Goal: Task Accomplishment & Management: Manage account settings

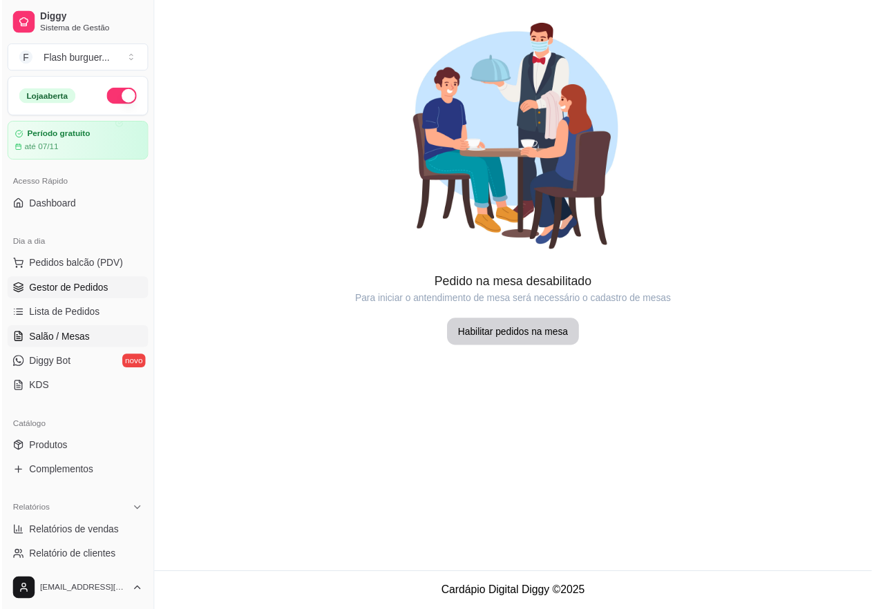
scroll to position [115, 0]
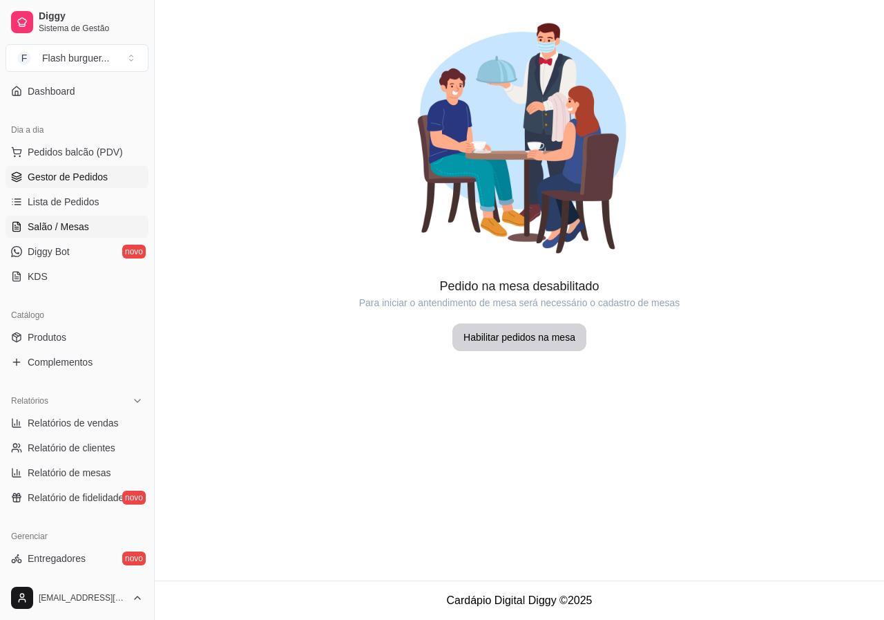
click at [87, 166] on link "Gestor de Pedidos" at bounding box center [77, 177] width 143 height 22
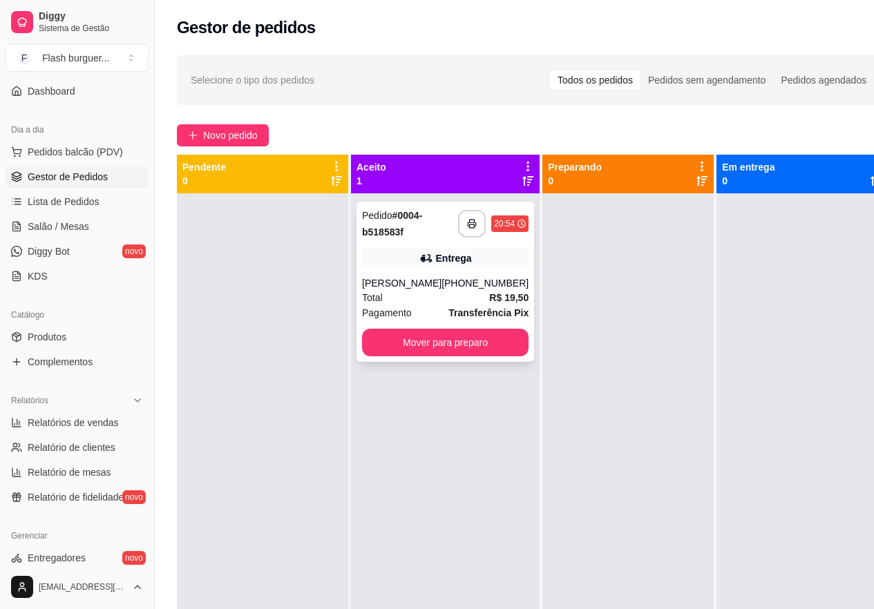
click at [410, 290] on div "[PERSON_NAME]" at bounding box center [401, 283] width 79 height 14
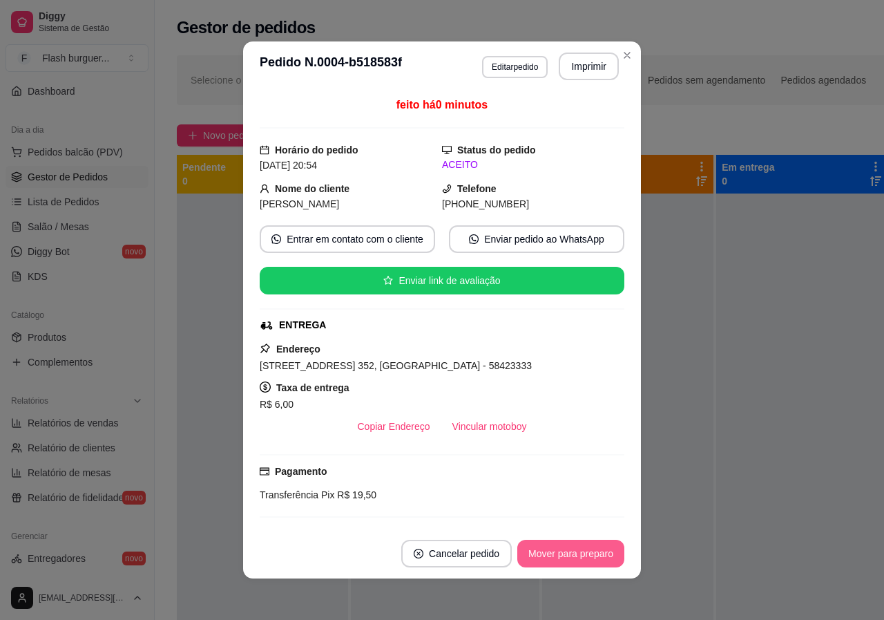
click at [562, 555] on button "Mover para preparo" at bounding box center [570, 554] width 107 height 28
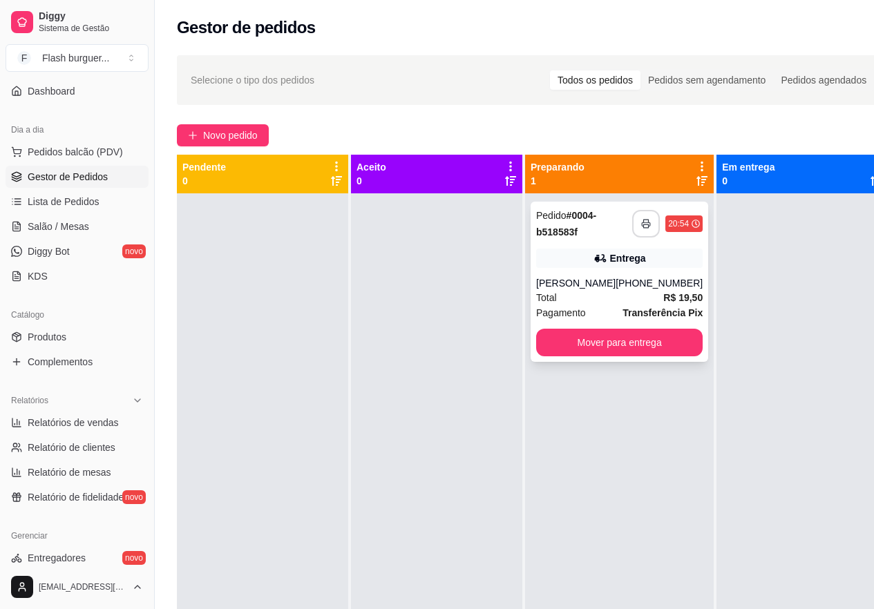
click at [644, 227] on rect "button" at bounding box center [646, 226] width 5 height 3
click at [644, 225] on rect "button" at bounding box center [646, 226] width 5 height 3
click at [636, 228] on button "button" at bounding box center [646, 224] width 28 height 28
click at [644, 220] on polyline "button" at bounding box center [646, 221] width 5 height 3
click at [632, 222] on button "button" at bounding box center [646, 224] width 28 height 28
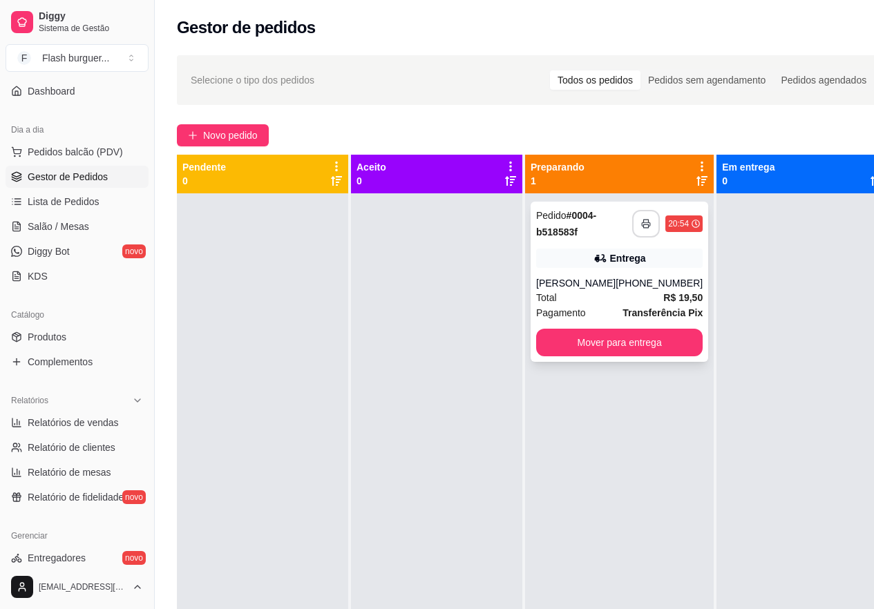
click at [642, 222] on icon "button" at bounding box center [646, 223] width 8 height 3
click at [633, 235] on button "button" at bounding box center [646, 224] width 27 height 27
click at [641, 227] on icon "button" at bounding box center [646, 224] width 10 height 10
click at [632, 229] on button "button" at bounding box center [646, 224] width 28 height 28
click at [624, 356] on button "Mover para entrega" at bounding box center [619, 343] width 166 height 28
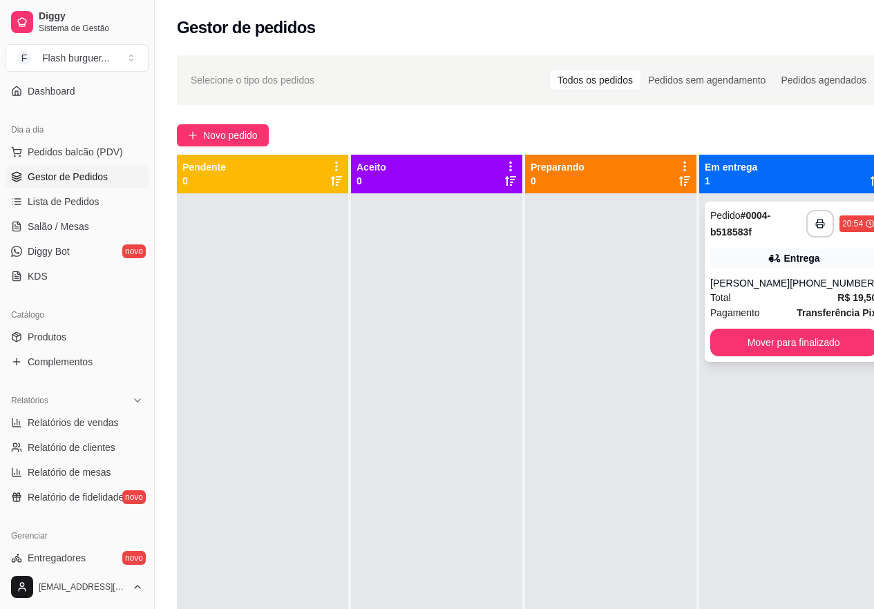
click at [775, 290] on div "[PERSON_NAME]" at bounding box center [749, 283] width 79 height 14
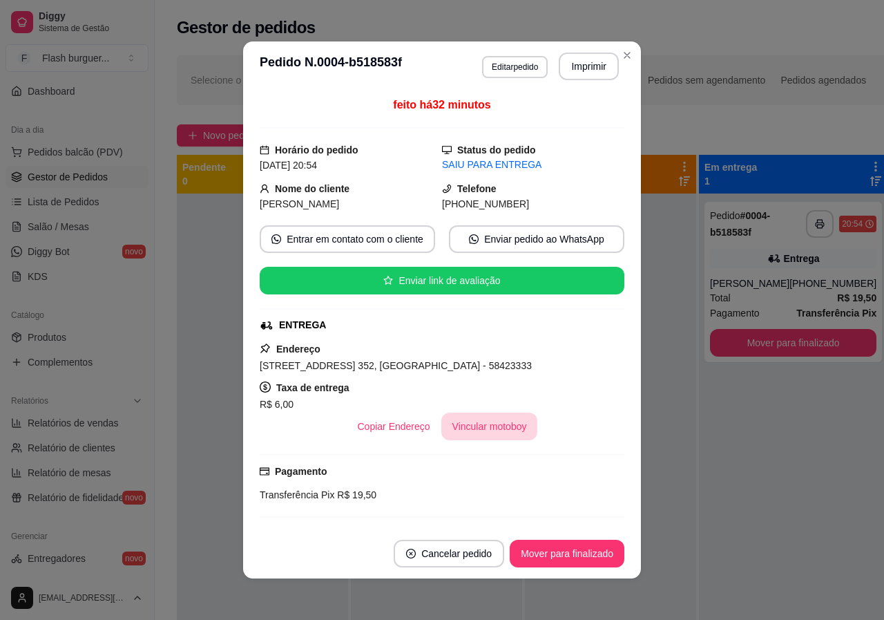
click at [467, 428] on button "Vincular motoboy" at bounding box center [489, 426] width 97 height 28
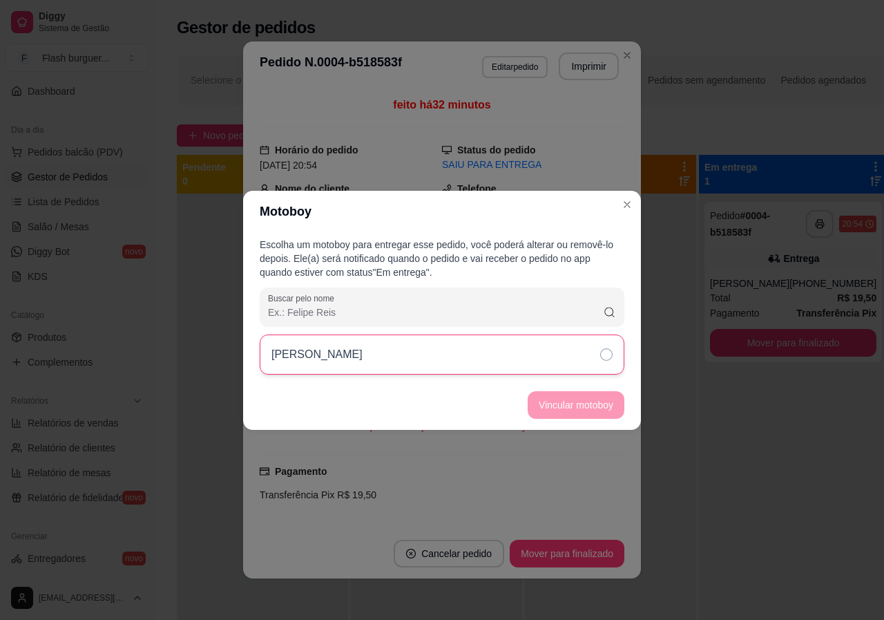
click at [609, 356] on icon at bounding box center [606, 354] width 12 height 12
click at [587, 399] on button "Vincular motoboy" at bounding box center [576, 405] width 97 height 28
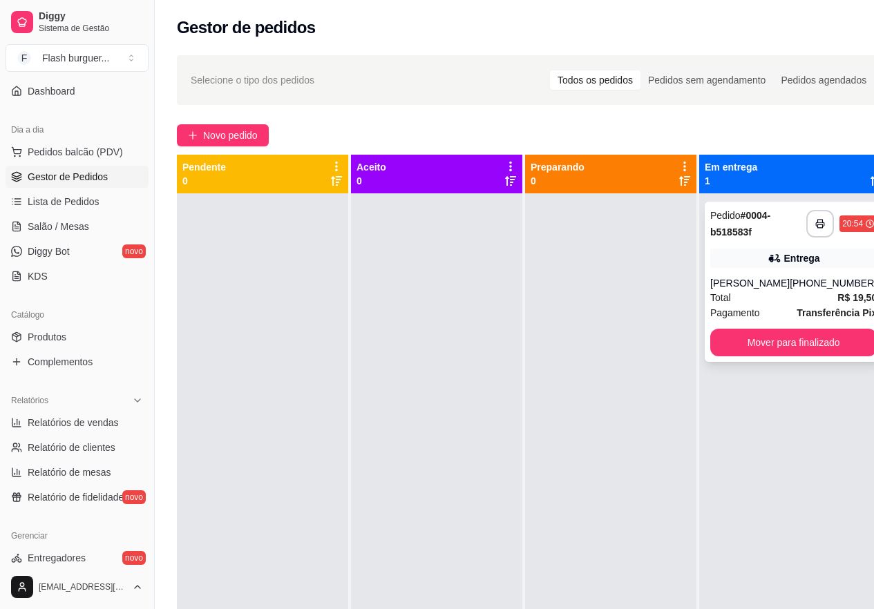
click at [759, 305] on div "Total R$ 19,50" at bounding box center [793, 297] width 166 height 15
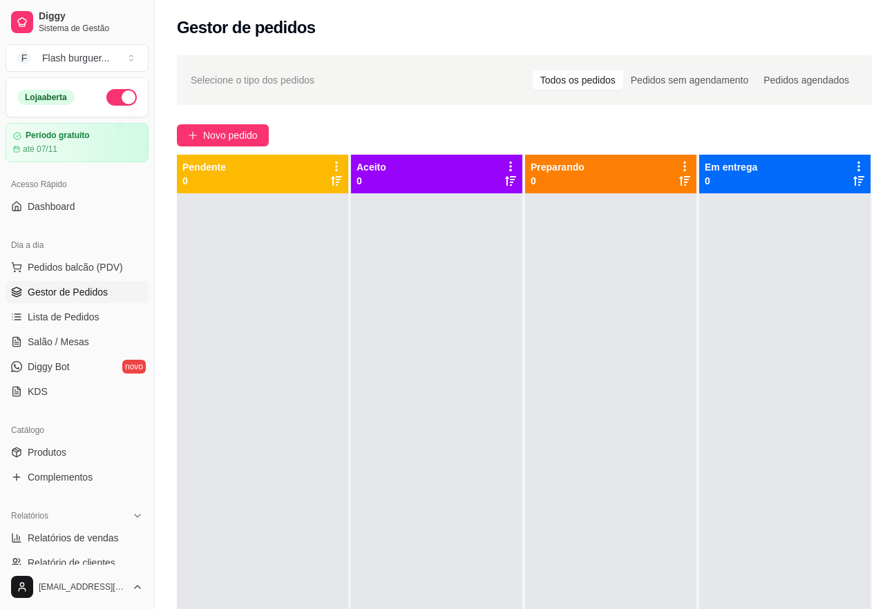
click at [106, 105] on button "button" at bounding box center [121, 97] width 30 height 17
